Goal: Task Accomplishment & Management: Manage account settings

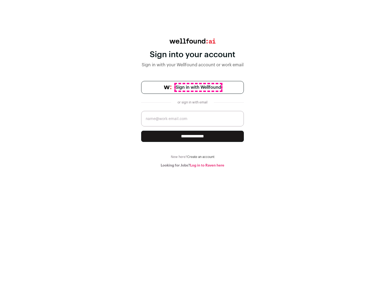
click at [198, 87] on span "Sign in with Wellfound" at bounding box center [198, 87] width 45 height 6
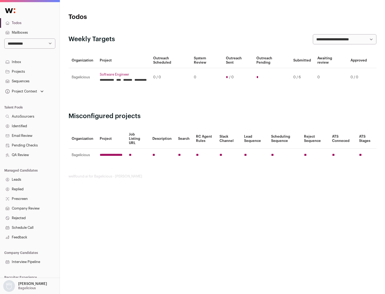
click at [30, 71] on link "Projects" at bounding box center [30, 72] width 60 height 10
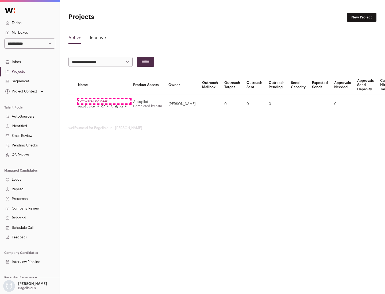
click at [104, 101] on link "Software Engineer" at bounding box center [102, 101] width 49 height 4
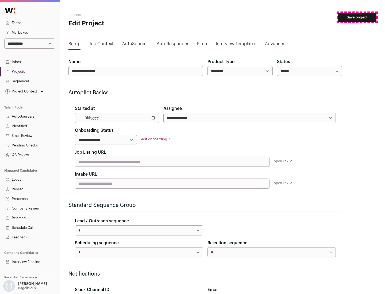
click at [357, 17] on button "Save project" at bounding box center [357, 17] width 38 height 9
